Goal: Navigation & Orientation: Find specific page/section

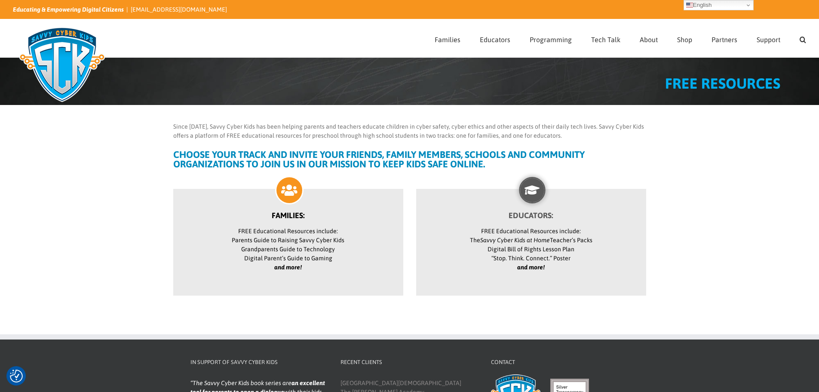
click at [534, 267] on icon "and more!" at bounding box center [531, 267] width 28 height 7
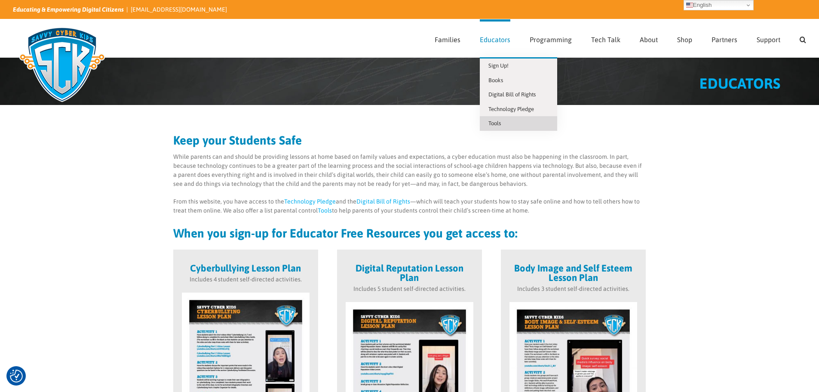
click at [496, 122] on span "Tools" at bounding box center [495, 123] width 12 height 6
